Goal: Check status: Check status

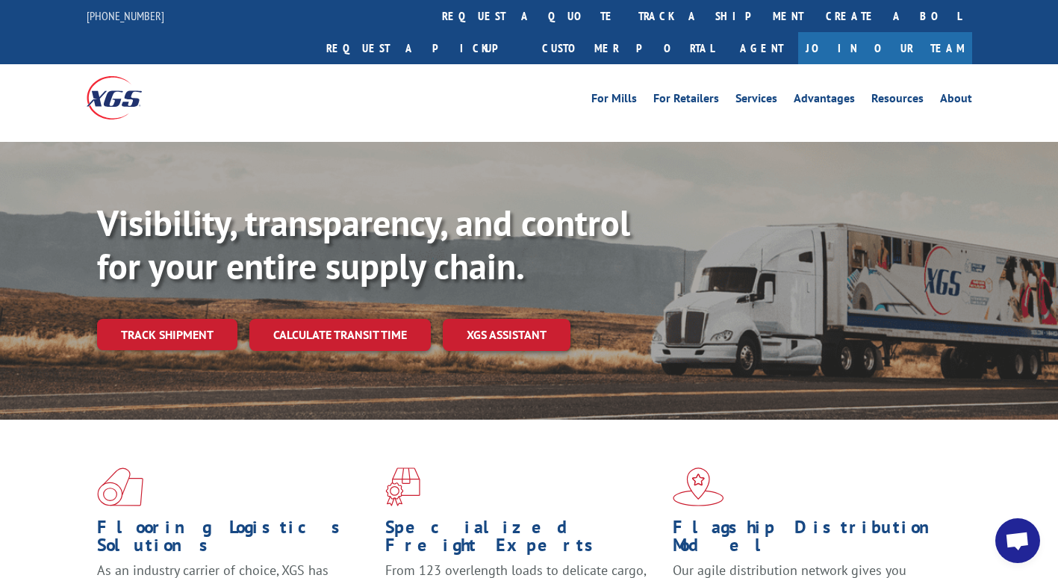
click at [627, 14] on link "track a shipment" at bounding box center [720, 16] width 187 height 32
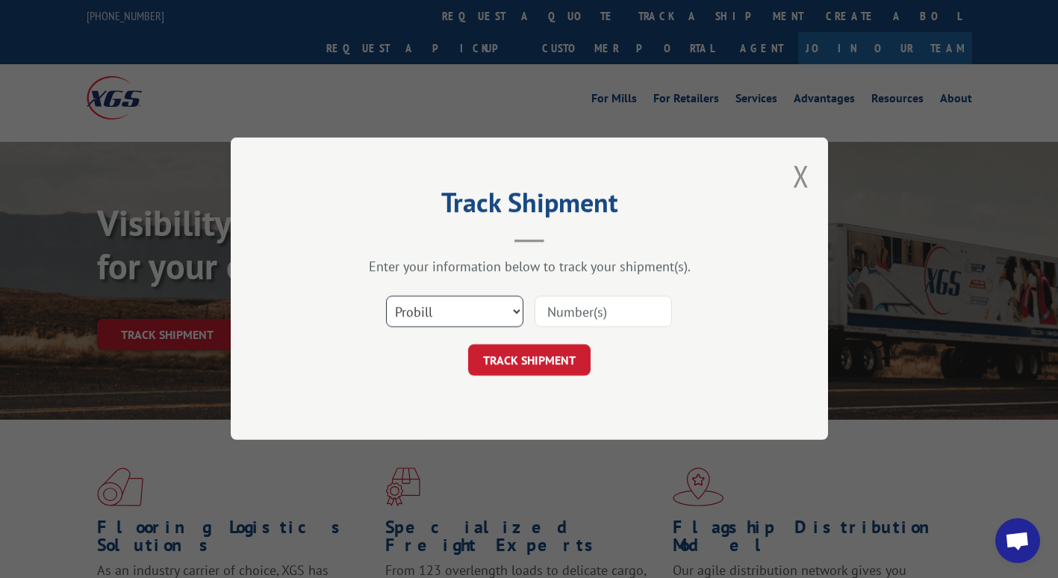
click at [454, 313] on select "Select category... Probill BOL PO" at bounding box center [454, 311] width 137 height 31
click at [593, 317] on input at bounding box center [602, 311] width 137 height 31
paste input "17613659"
type input "17613659"
click at [531, 353] on button "TRACK SHIPMENT" at bounding box center [529, 360] width 122 height 31
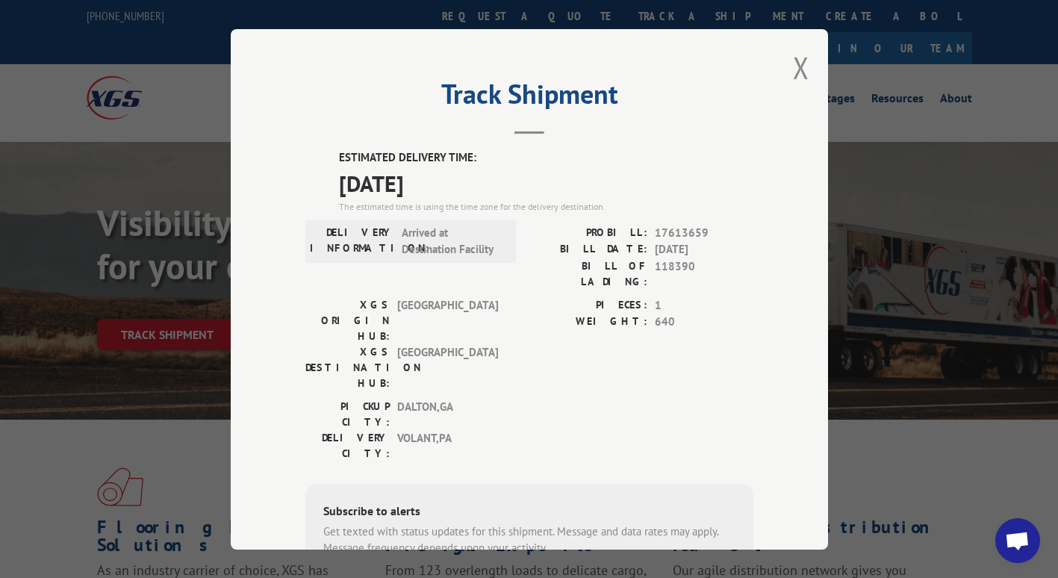
drag, startPoint x: 337, startPoint y: 190, endPoint x: 442, endPoint y: 180, distance: 105.0
click at [442, 180] on span "[DATE]" at bounding box center [546, 183] width 414 height 34
drag, startPoint x: 442, startPoint y: 180, endPoint x: 542, endPoint y: 184, distance: 100.1
click at [534, 180] on span "[DATE]" at bounding box center [546, 183] width 414 height 34
click at [675, 154] on label "ESTIMATED DELIVERY TIME:" at bounding box center [546, 157] width 414 height 17
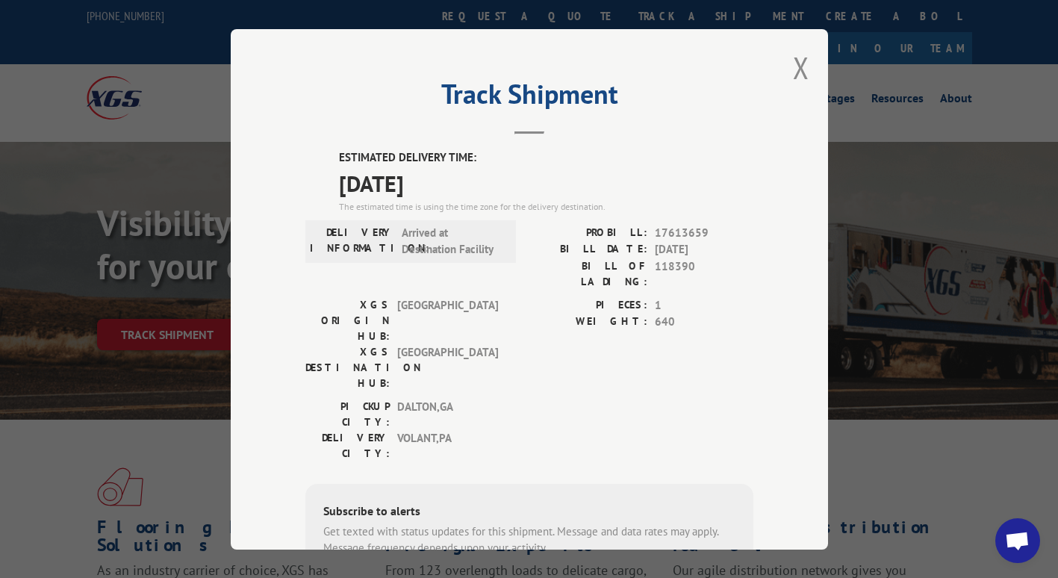
click at [786, 72] on div "Track Shipment ESTIMATED DELIVERY TIME: [DATE] The estimated time is using the …" at bounding box center [529, 289] width 597 height 520
click at [795, 69] on button "Close modal" at bounding box center [801, 68] width 16 height 40
